Goal: Navigation & Orientation: Find specific page/section

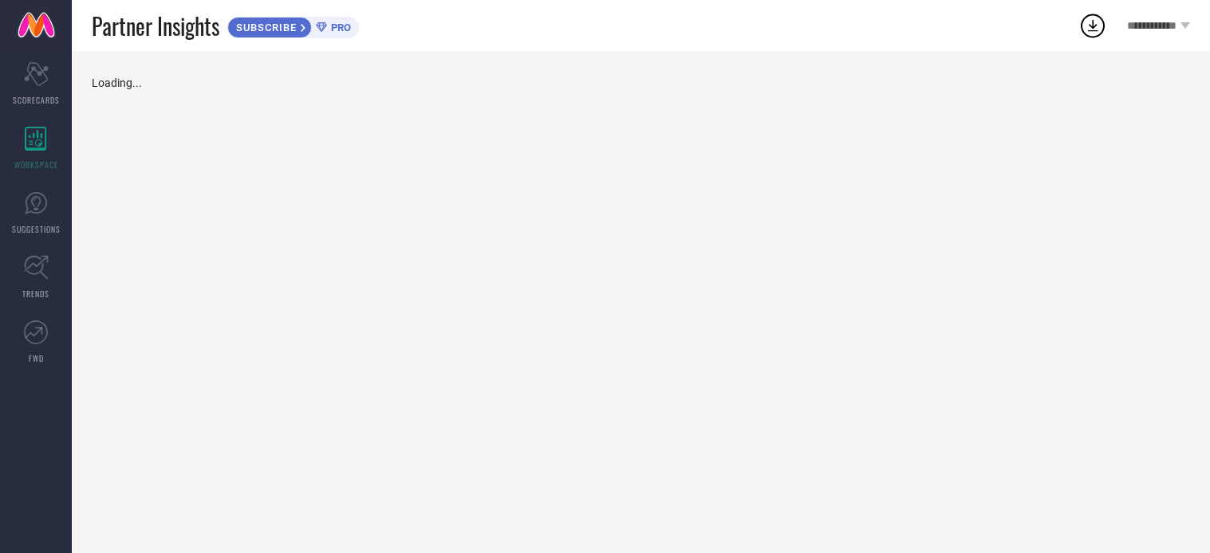
click at [37, 156] on div "WORKSPACE" at bounding box center [36, 148] width 72 height 64
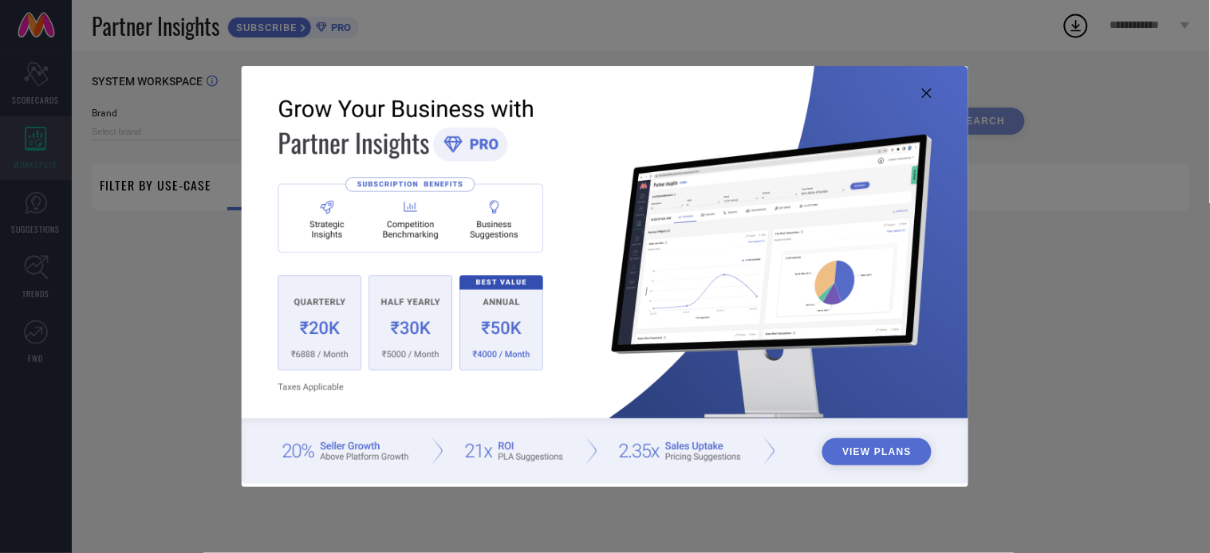
type input "MOKSHA DESIGNS"
type input "All"
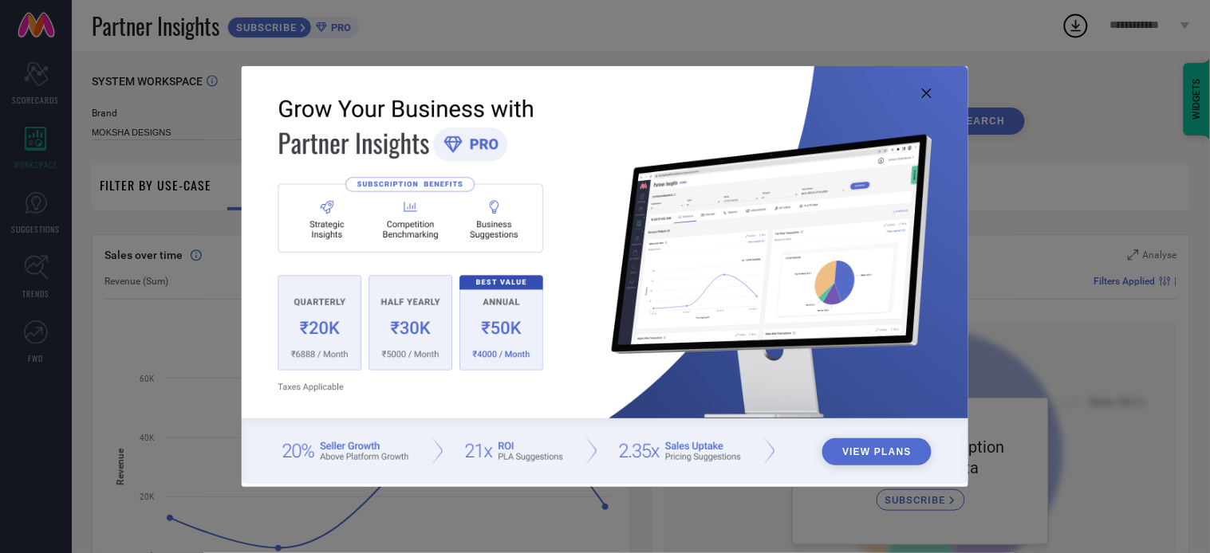
click at [920, 92] on img at bounding box center [605, 274] width 726 height 417
click at [928, 92] on icon at bounding box center [927, 94] width 10 height 10
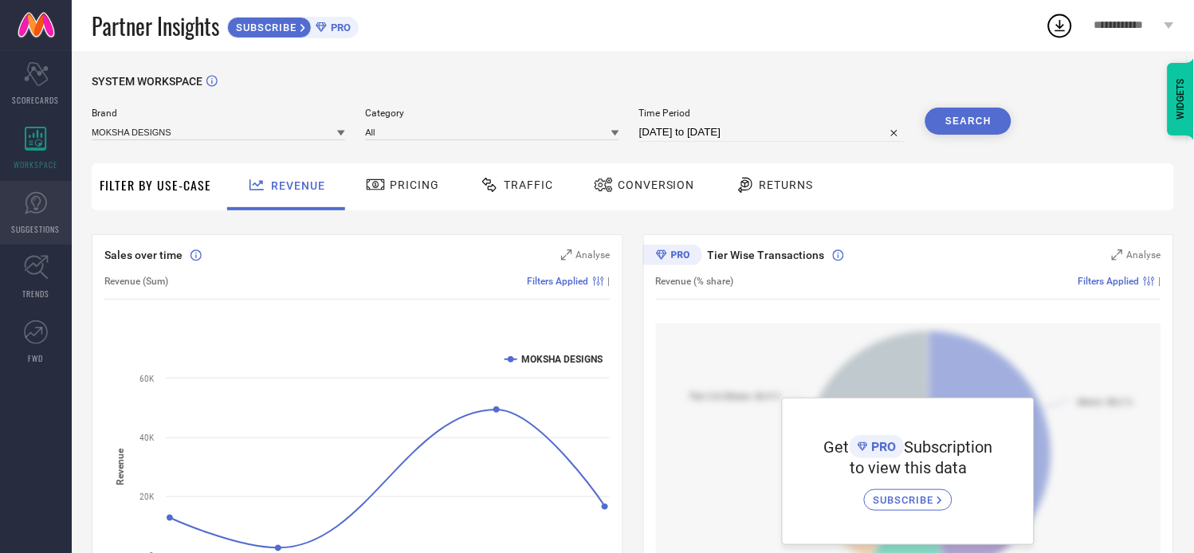
click at [34, 196] on icon at bounding box center [36, 203] width 10 height 14
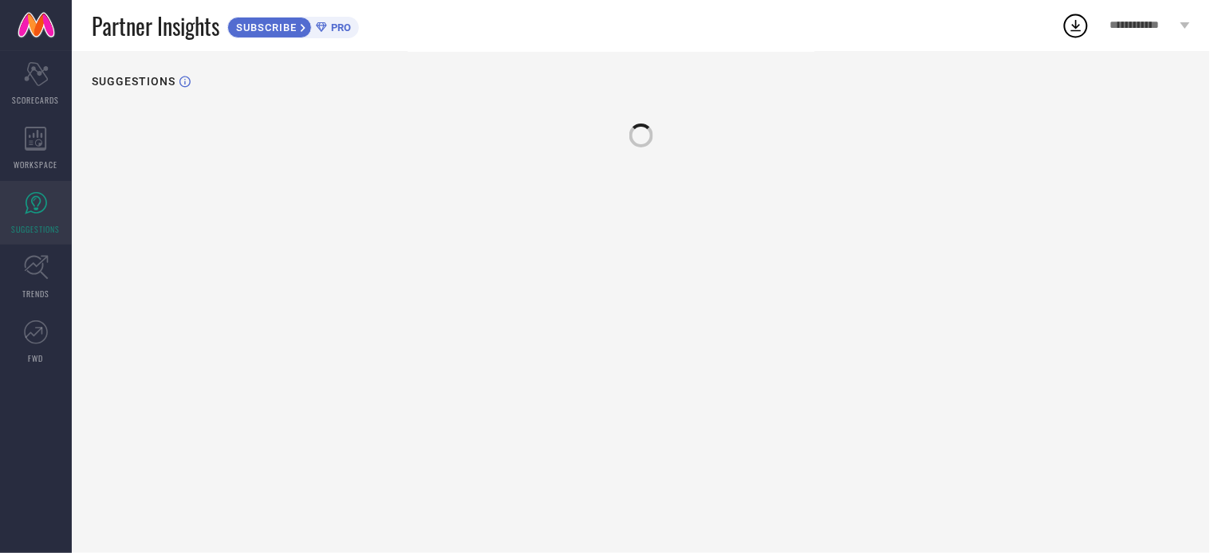
click at [36, 223] on span "SUGGESTIONS" at bounding box center [36, 229] width 49 height 12
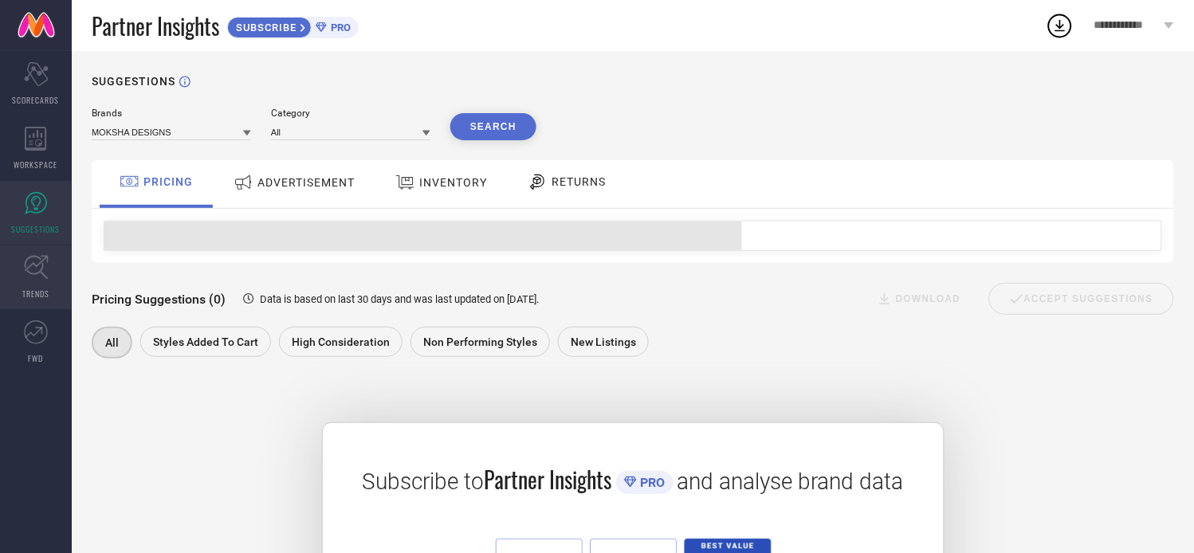
click at [38, 284] on link "TRENDS" at bounding box center [36, 278] width 72 height 64
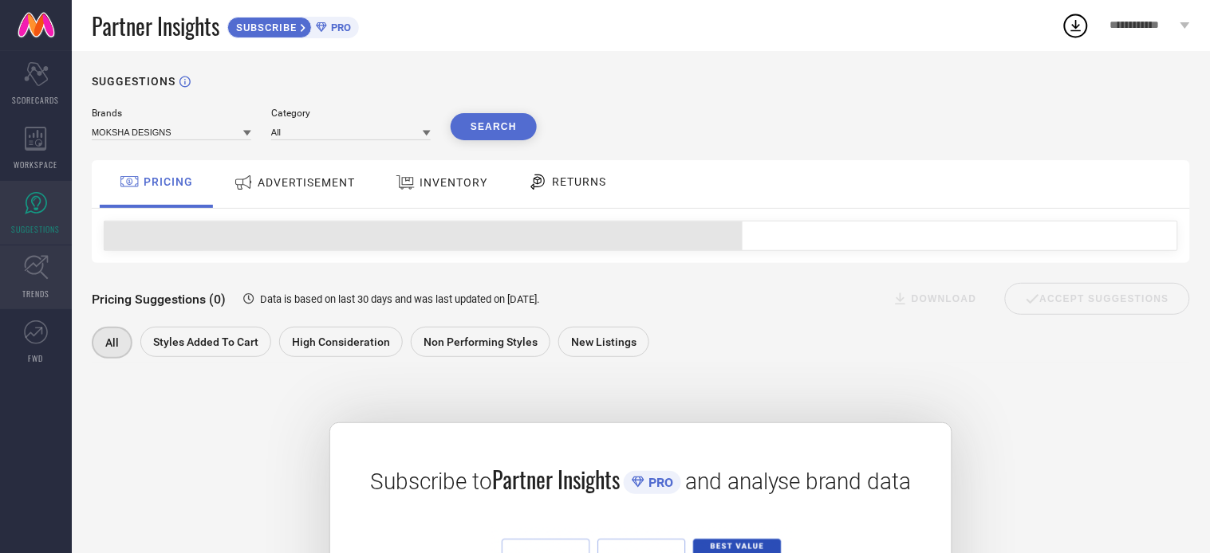
click at [38, 284] on link "TRENDS" at bounding box center [36, 278] width 72 height 64
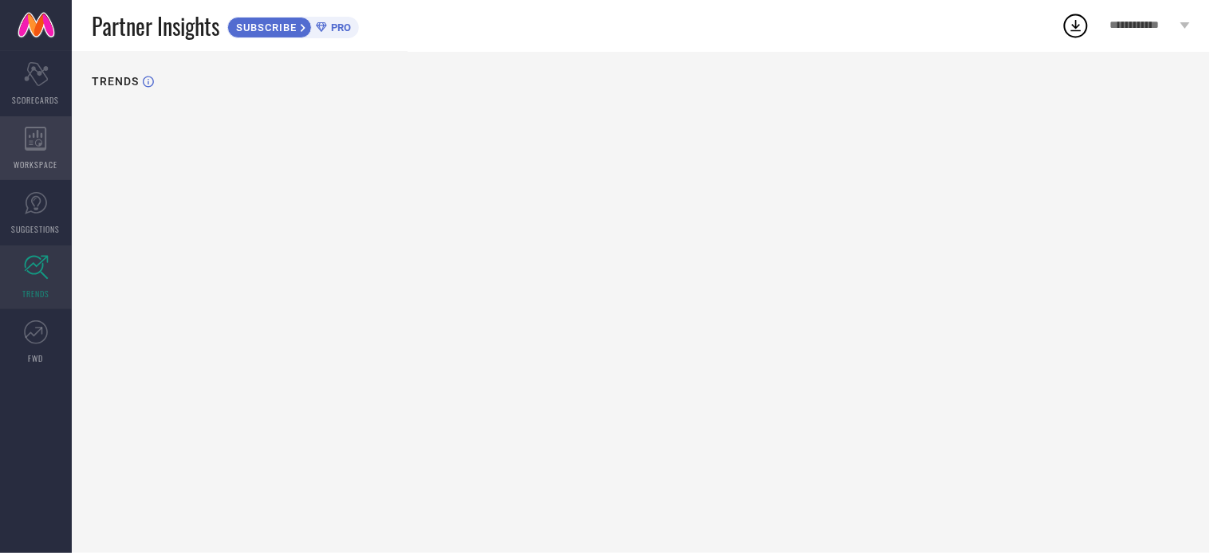
click at [42, 154] on div "WORKSPACE" at bounding box center [36, 148] width 72 height 64
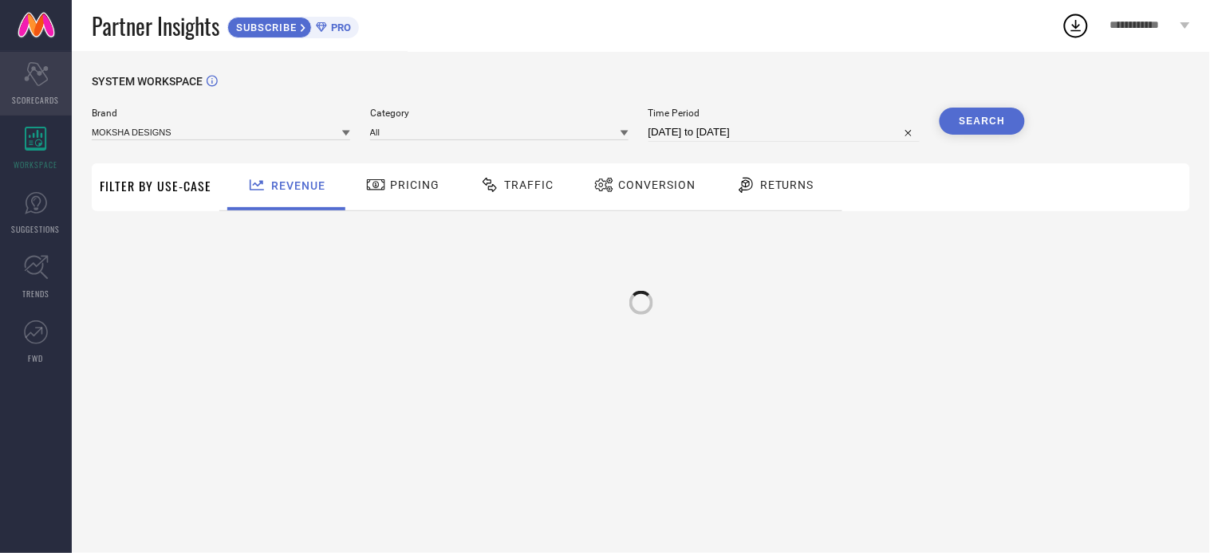
click at [36, 81] on icon "Scorecard" at bounding box center [36, 74] width 25 height 24
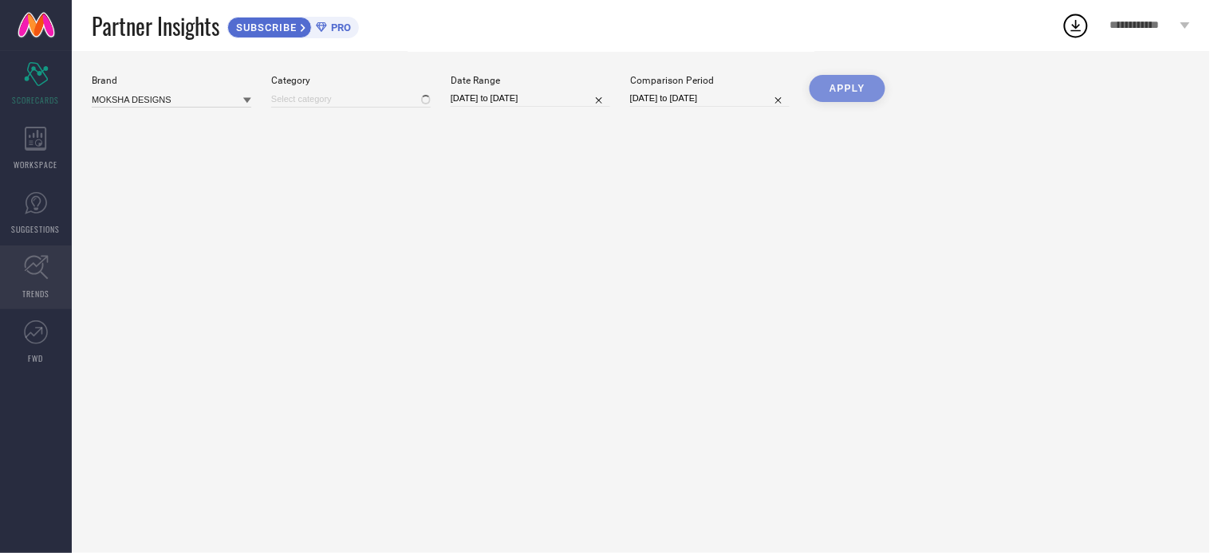
type input "All"
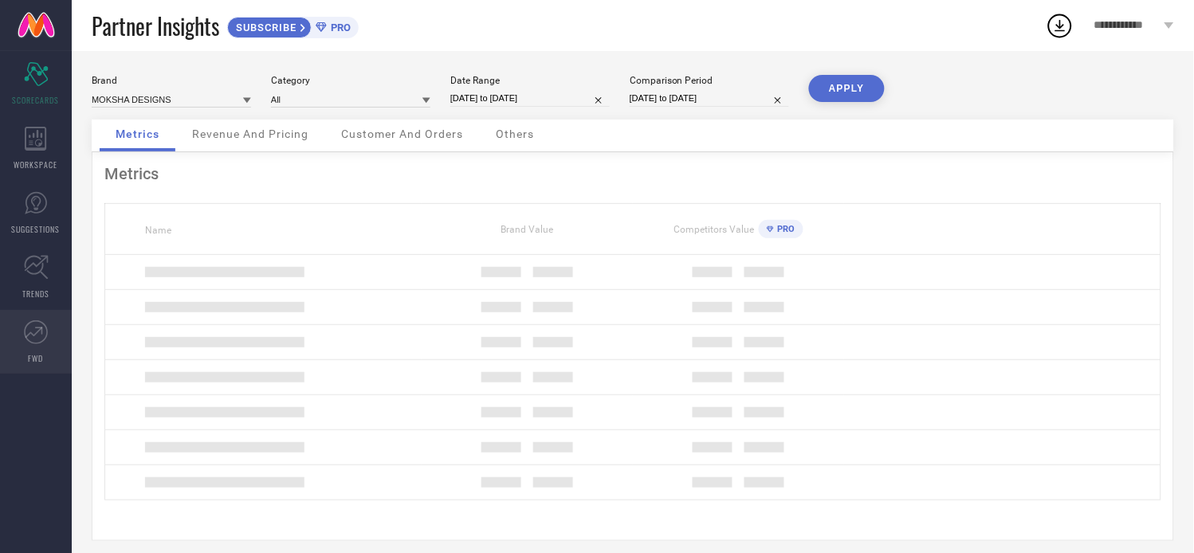
click at [37, 337] on icon at bounding box center [36, 333] width 24 height 24
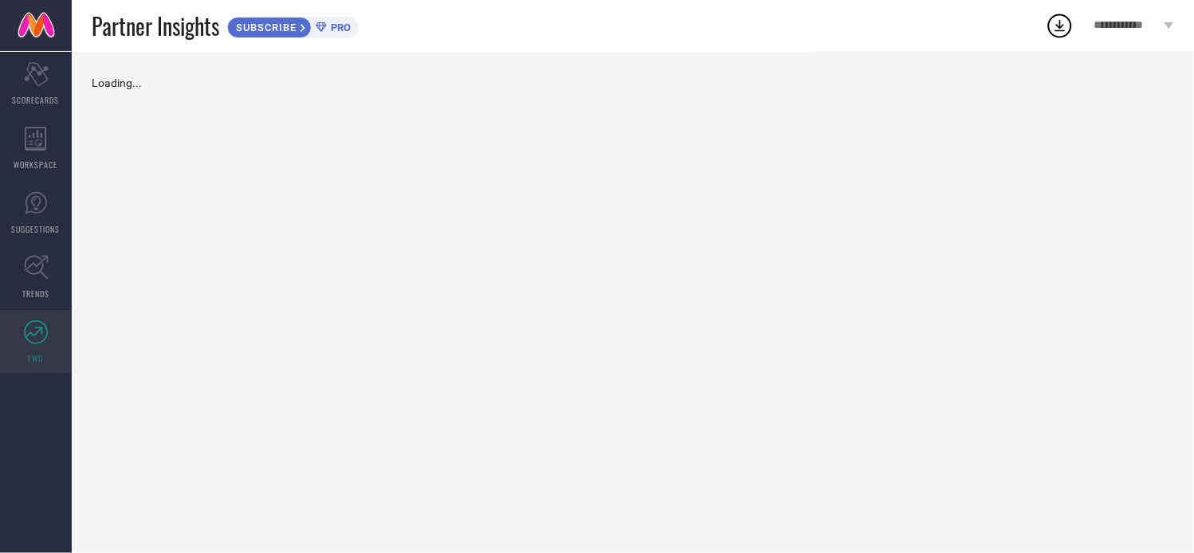
click at [37, 337] on icon at bounding box center [36, 333] width 24 height 24
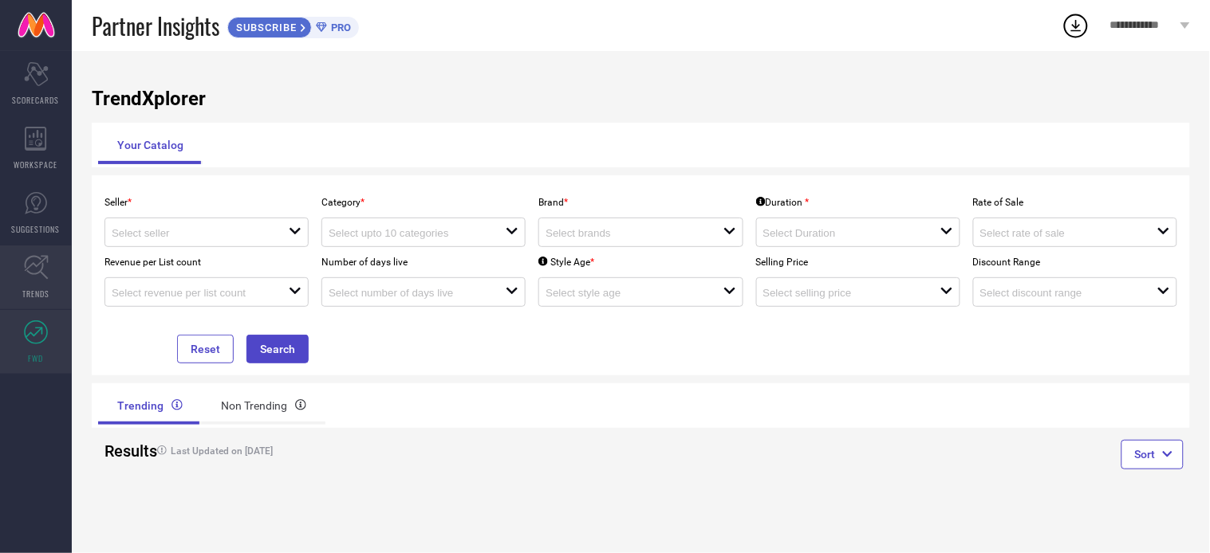
click at [32, 276] on icon at bounding box center [36, 267] width 25 height 25
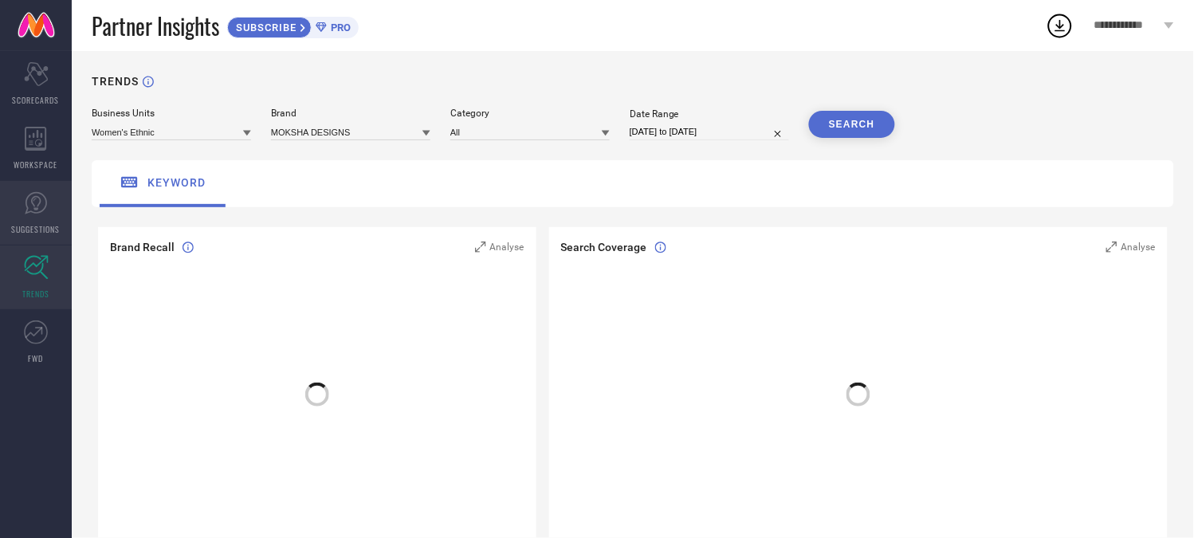
click at [36, 223] on span "SUGGESTIONS" at bounding box center [36, 229] width 49 height 12
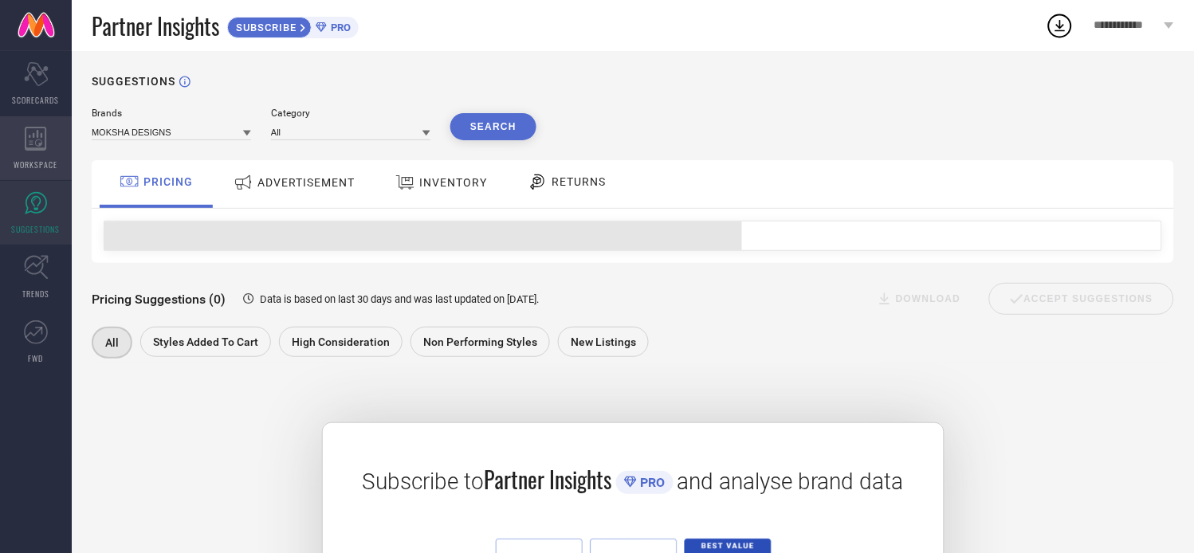
click at [33, 161] on span "WORKSPACE" at bounding box center [36, 165] width 44 height 12
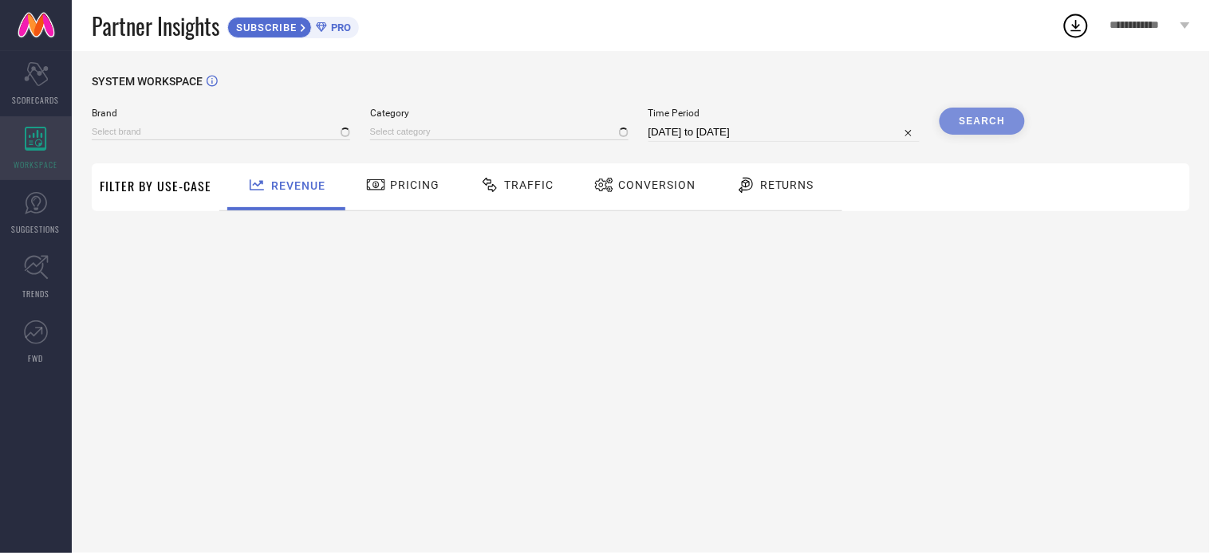
click at [32, 161] on span "WORKSPACE" at bounding box center [36, 165] width 44 height 12
type input "MOKSHA DESIGNS"
type input "All"
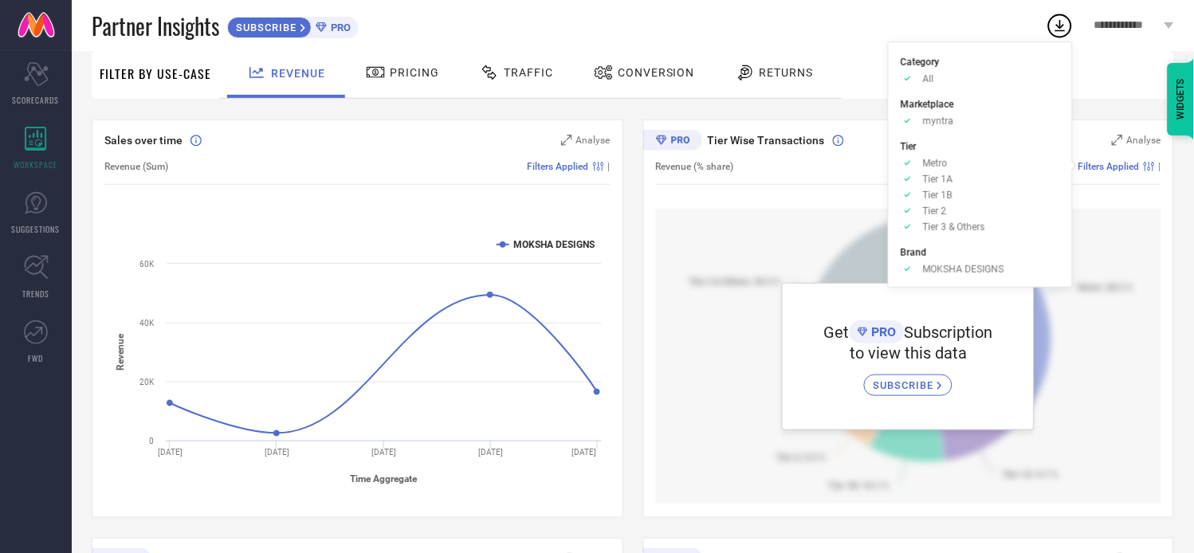
scroll to position [522, 0]
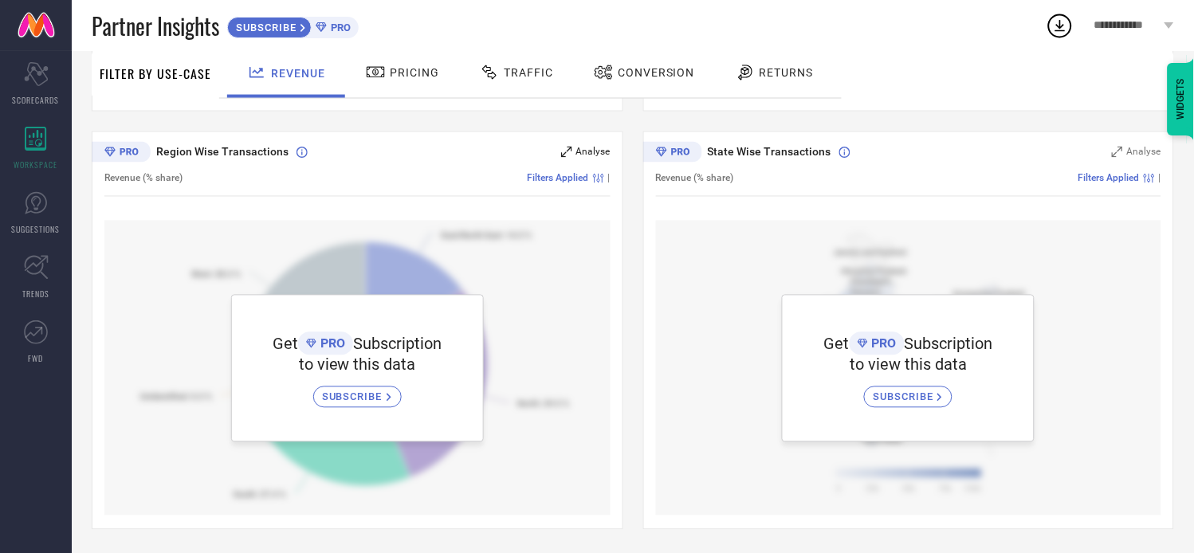
click at [561, 158] on div "Analyse" at bounding box center [585, 152] width 49 height 16
